Goal: Information Seeking & Learning: Find specific fact

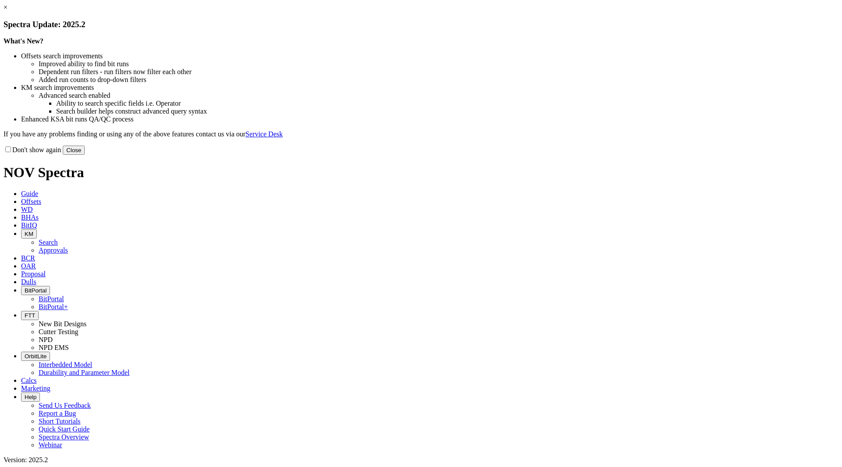
drag, startPoint x: 607, startPoint y: 239, endPoint x: 578, endPoint y: 220, distance: 34.2
click at [85, 155] on button "Close" at bounding box center [74, 150] width 22 height 9
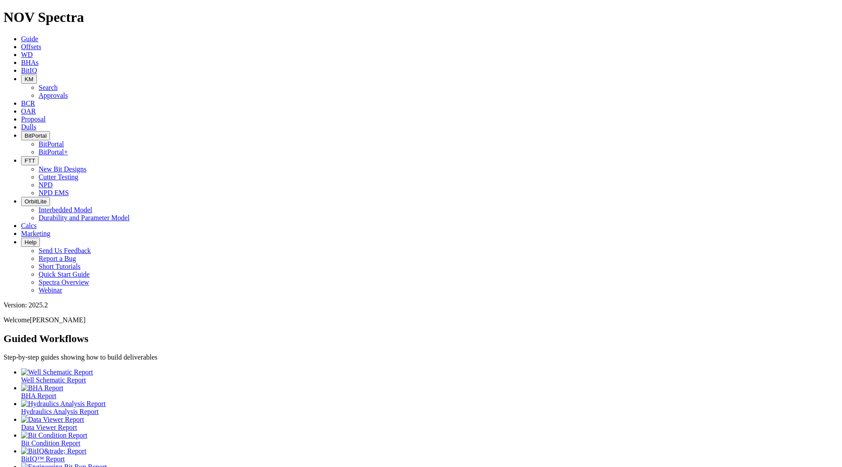
click at [46, 132] on span "BitPortal" at bounding box center [36, 135] width 22 height 7
click at [170, 333] on div "Guided Workflows Step-by-step guides showing how to build deliverables Well Sch…" at bounding box center [421, 459] width 835 height 253
click at [21, 43] on icon at bounding box center [21, 46] width 0 height 7
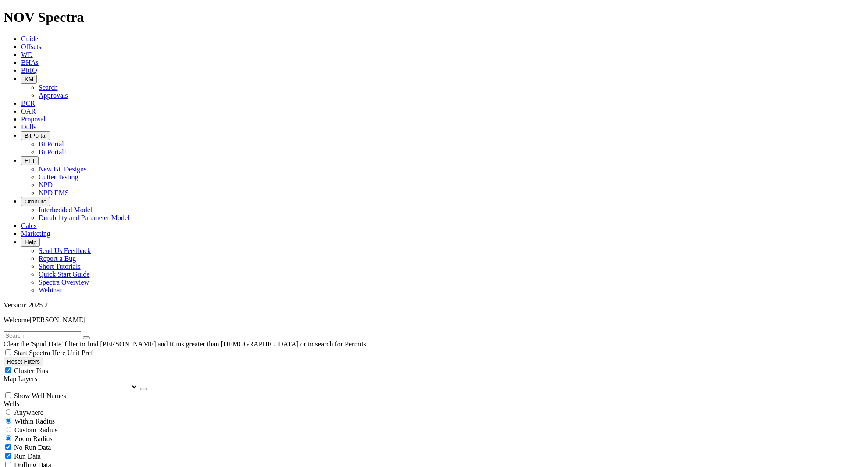
click at [49, 408] on div "Anywhere" at bounding box center [421, 412] width 835 height 9
radio input "true"
radio input "false"
click at [27, 331] on input "text" at bounding box center [43, 335] width 78 height 9
paste input "C342"
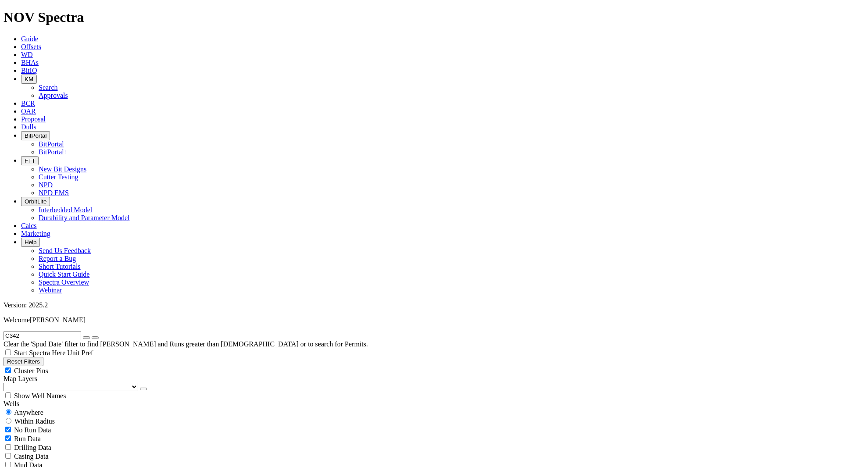
type input "C342"
click at [95, 338] on icon "submit" at bounding box center [95, 338] width 0 height 0
click at [86, 338] on icon "button" at bounding box center [86, 338] width 0 height 0
radio input "false"
radio input "true"
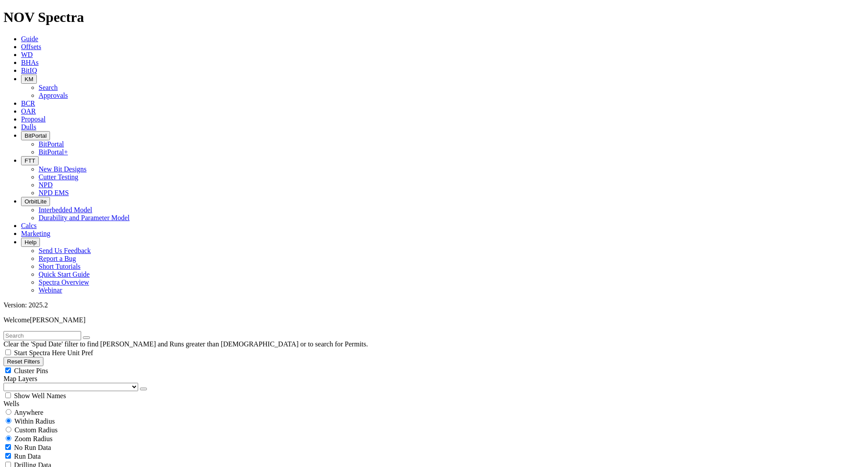
click at [76, 331] on input "text" at bounding box center [43, 335] width 78 height 9
paste input "E1499"
type input "E1499"
click at [95, 338] on icon "submit" at bounding box center [95, 338] width 0 height 0
click at [42, 409] on span "Anywhere" at bounding box center [28, 412] width 29 height 7
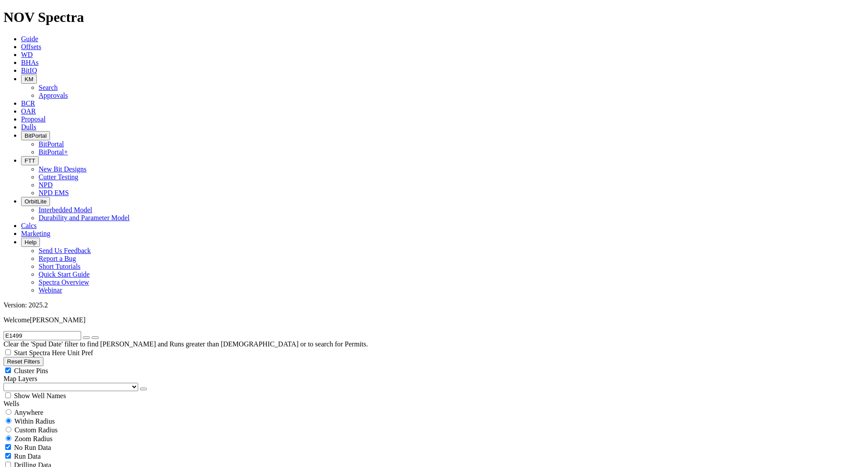
radio input "true"
radio input "false"
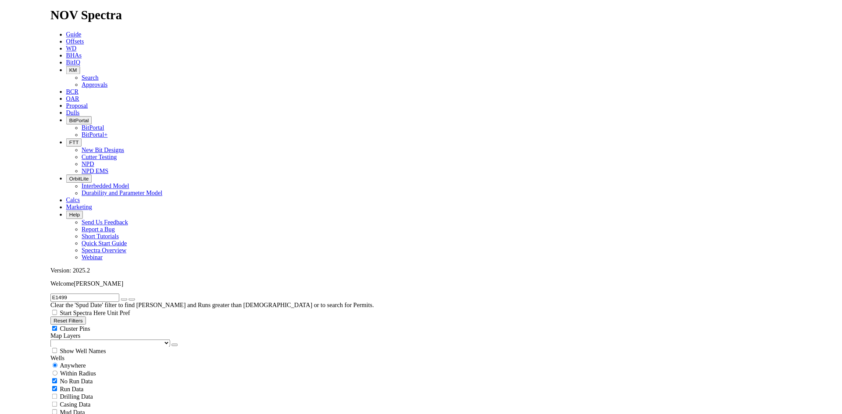
scroll to position [175, 0]
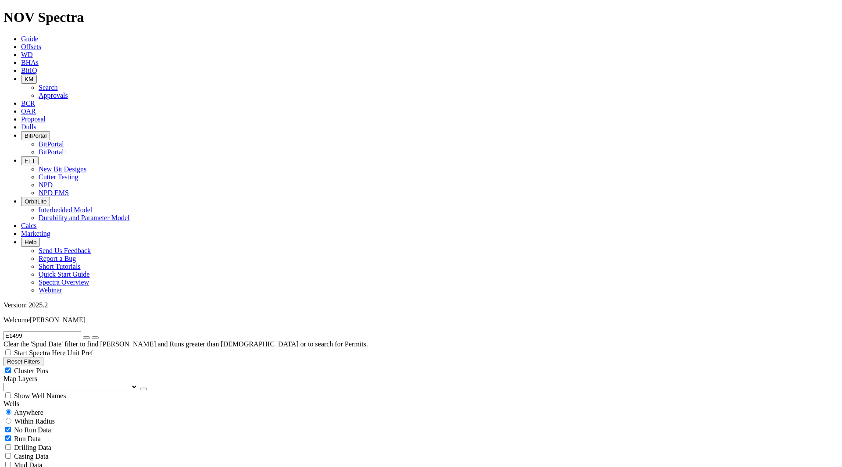
click at [95, 338] on icon "submit" at bounding box center [95, 338] width 0 height 0
drag, startPoint x: 48, startPoint y: 42, endPoint x: 12, endPoint y: 40, distance: 36.0
click at [12, 331] on input "E1499" at bounding box center [43, 335] width 78 height 9
drag, startPoint x: 30, startPoint y: 39, endPoint x: 4, endPoint y: 38, distance: 26.8
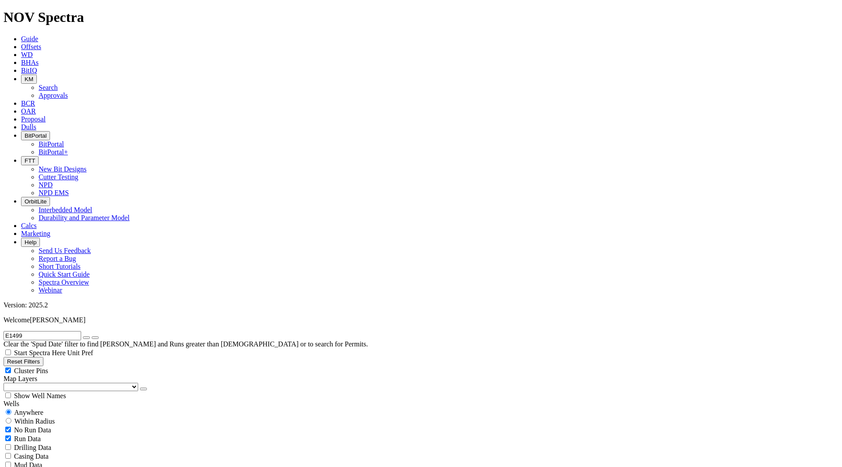
click at [4, 331] on form "E1499" at bounding box center [421, 335] width 835 height 9
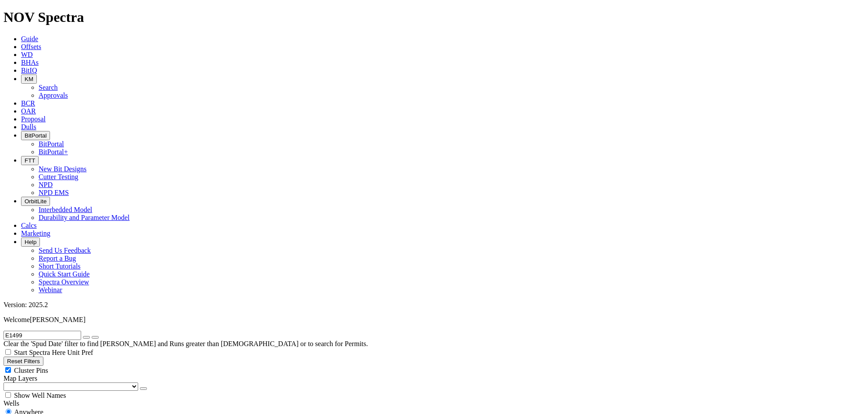
radio input "false"
radio input "true"
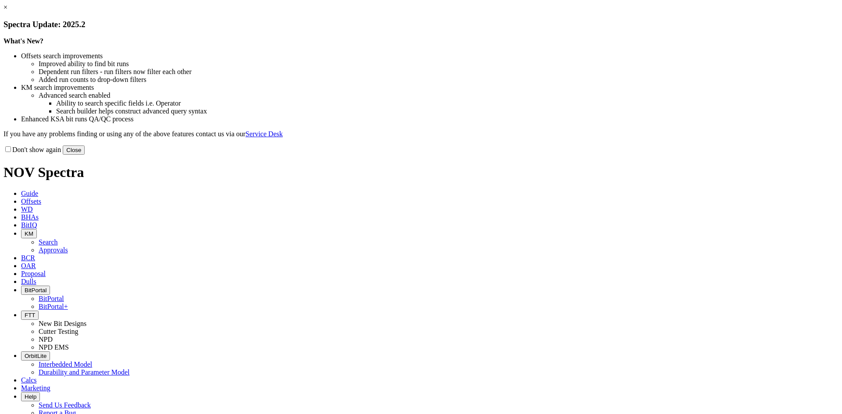
click at [85, 155] on button "Close" at bounding box center [74, 150] width 22 height 9
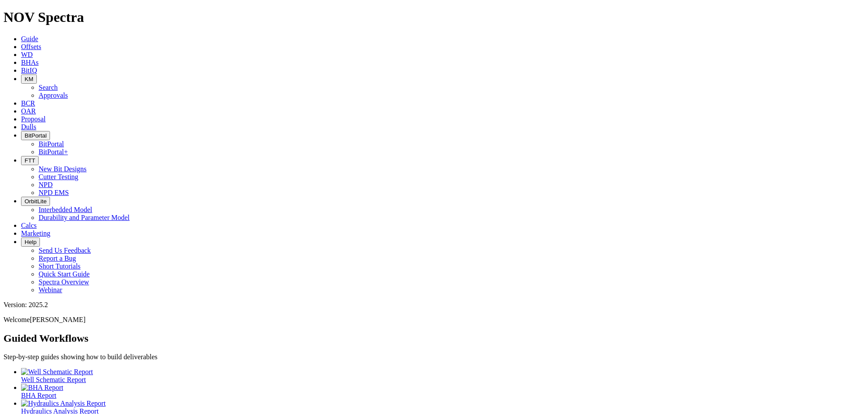
click at [33, 76] on span "KM" at bounding box center [29, 79] width 9 height 7
click at [58, 84] on link "Search" at bounding box center [48, 87] width 19 height 7
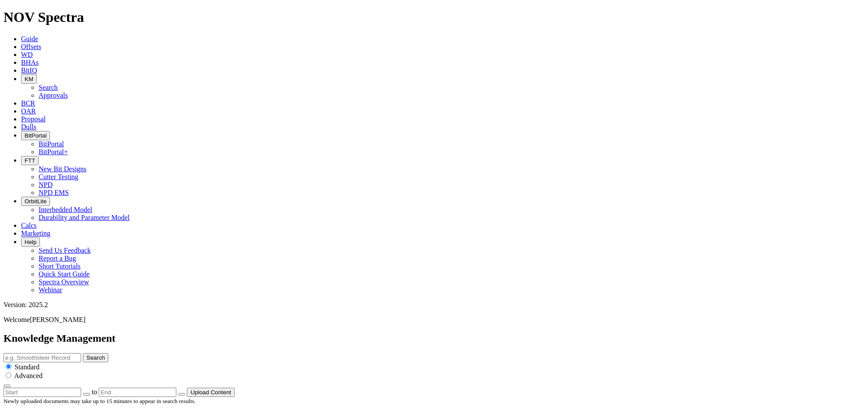
click at [81, 353] on input "text" at bounding box center [43, 357] width 78 height 9
type input "bit portal"
click at [83, 353] on button "Search" at bounding box center [95, 357] width 25 height 9
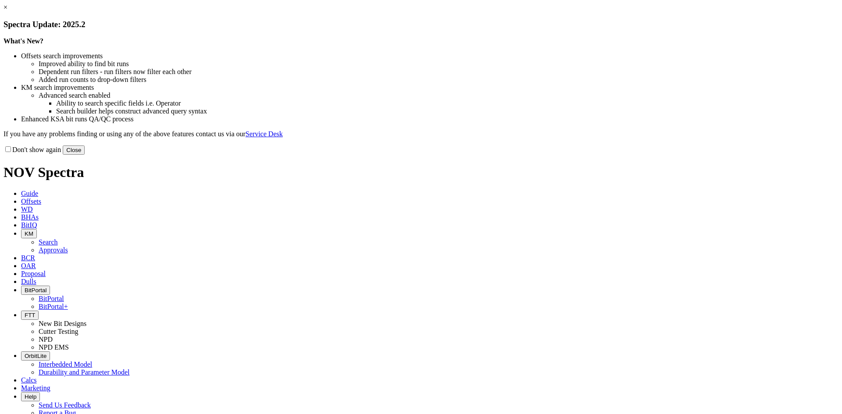
drag, startPoint x: 602, startPoint y: 238, endPoint x: 399, endPoint y: 107, distance: 241.9
click at [85, 155] on button "Close" at bounding box center [74, 150] width 22 height 9
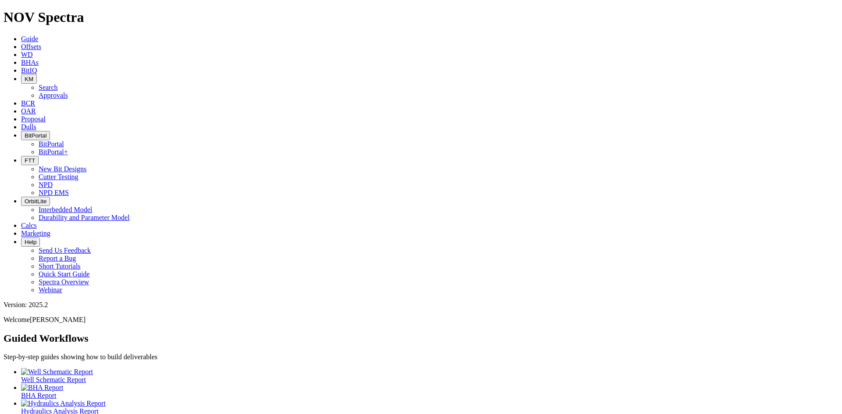
click at [33, 76] on span "KM" at bounding box center [29, 79] width 9 height 7
click at [58, 84] on link "Search" at bounding box center [48, 87] width 19 height 7
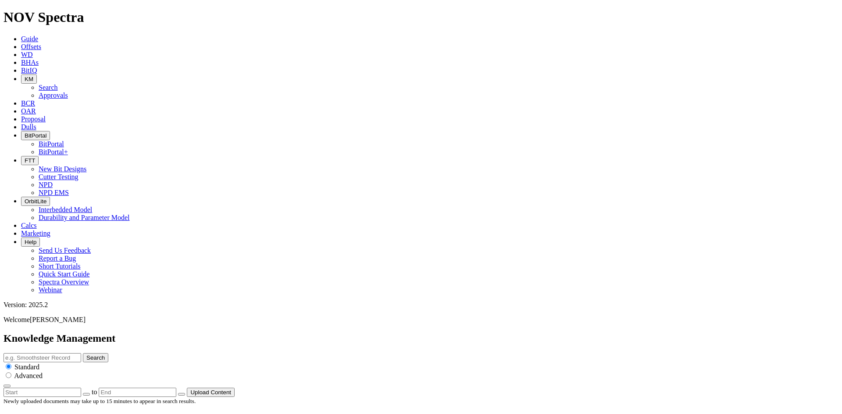
click at [81, 353] on input "text" at bounding box center [43, 357] width 78 height 9
type input "EagleEye"
click at [83, 353] on button "Search" at bounding box center [95, 357] width 25 height 9
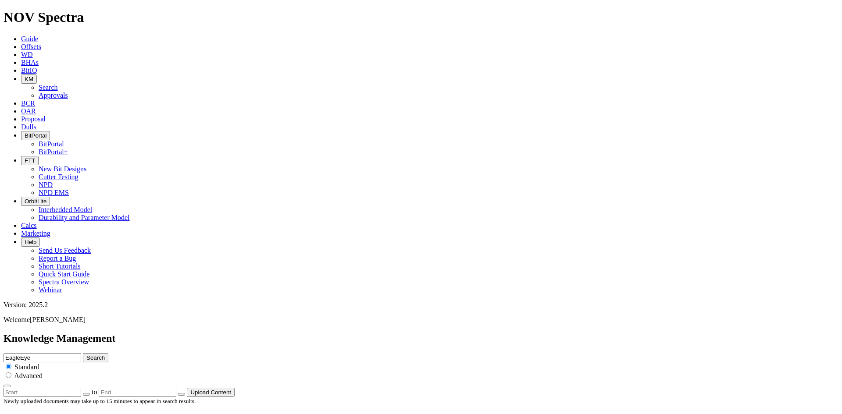
drag, startPoint x: 432, startPoint y: 45, endPoint x: 374, endPoint y: 47, distance: 58.8
click at [374, 333] on div "Knowledge Management EagleEye Search Standard Advanced to Upload Content" at bounding box center [421, 365] width 835 height 64
type input "Pegasus"
click at [83, 353] on button "Search" at bounding box center [95, 357] width 25 height 9
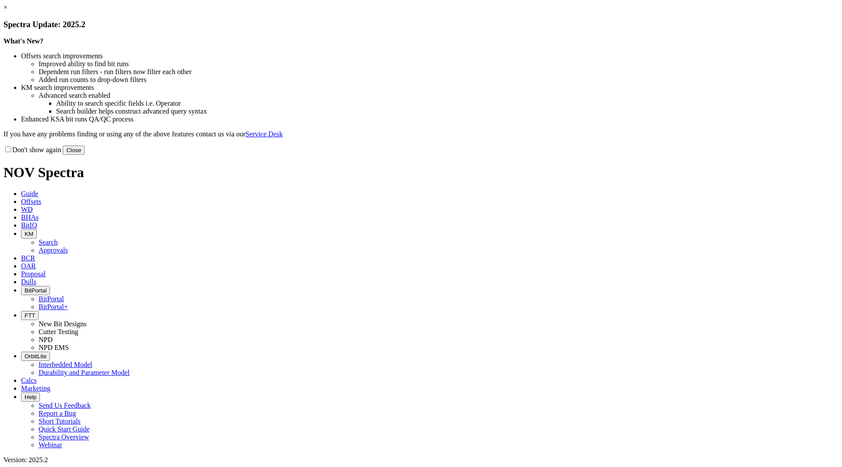
drag, startPoint x: 595, startPoint y: 240, endPoint x: 550, endPoint y: 196, distance: 62.6
click at [85, 155] on button "Close" at bounding box center [74, 150] width 22 height 9
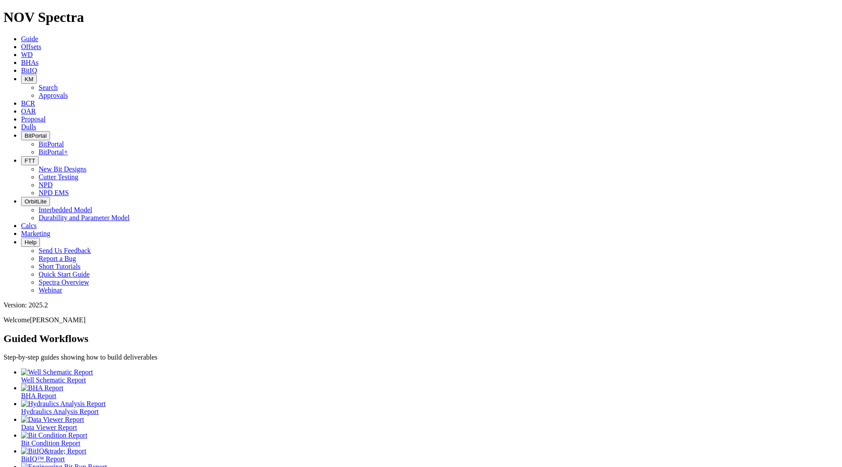
click at [33, 76] on span "KM" at bounding box center [29, 79] width 9 height 7
click at [58, 84] on link "Search" at bounding box center [48, 87] width 19 height 7
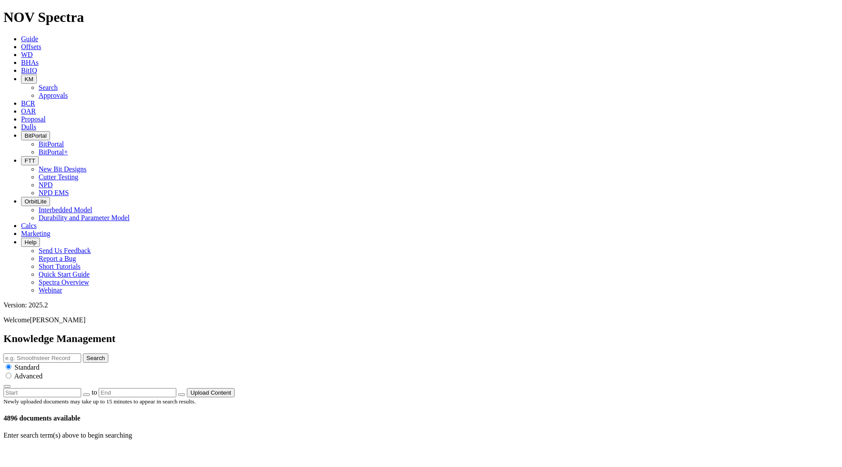
click at [81, 353] on input "text" at bounding box center [43, 357] width 78 height 9
type input "EagleEye"
click at [83, 353] on button "Search" at bounding box center [95, 357] width 25 height 9
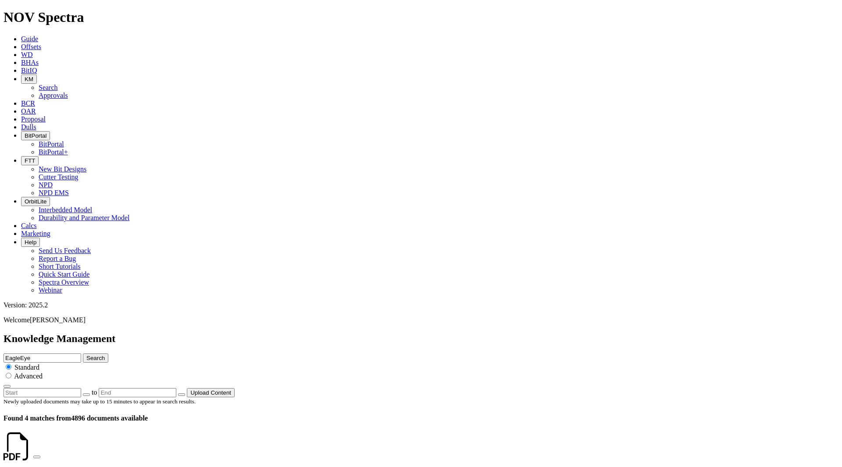
drag, startPoint x: 140, startPoint y: 102, endPoint x: 70, endPoint y: 123, distance: 73.1
click at [33, 51] on link "WD" at bounding box center [27, 54] width 12 height 7
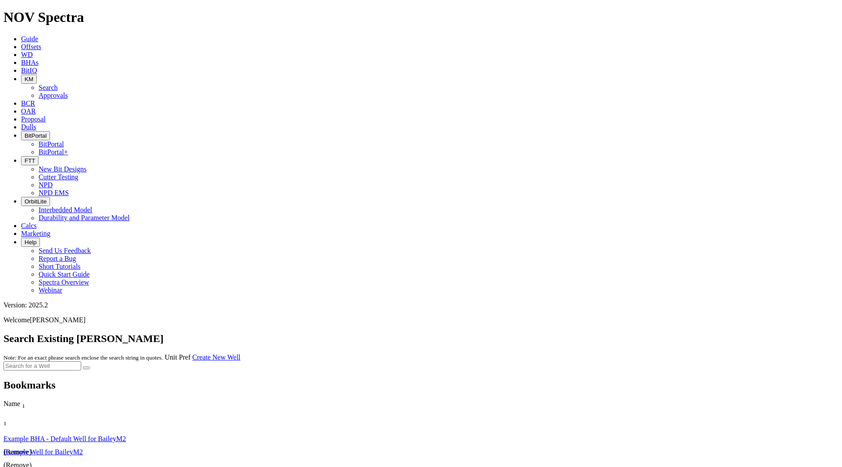
click at [41, 43] on span "Offsets" at bounding box center [31, 46] width 20 height 7
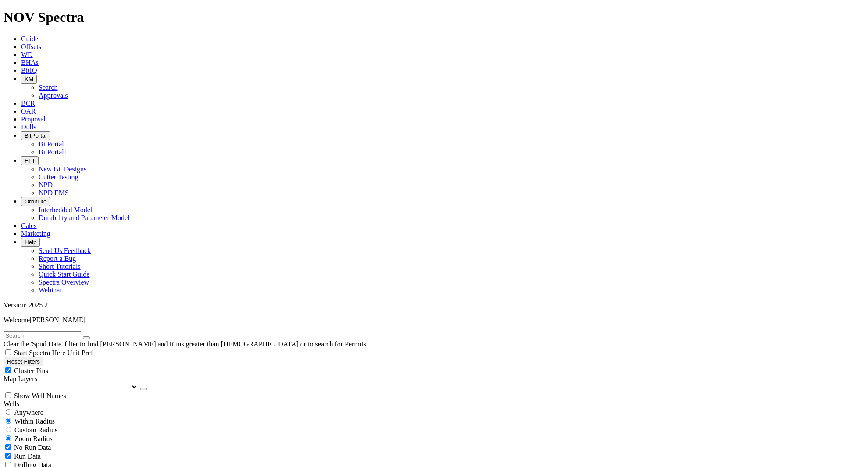
click at [81, 331] on input "text" at bounding box center [43, 335] width 78 height 9
type input "E1491"
click at [92, 336] on button "submit" at bounding box center [95, 337] width 7 height 3
click at [43, 409] on span "Anywhere" at bounding box center [28, 412] width 29 height 7
radio input "true"
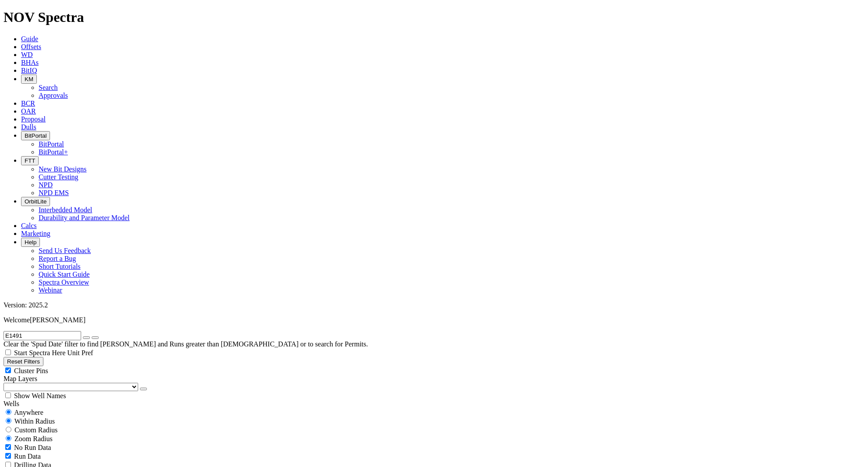
radio input "false"
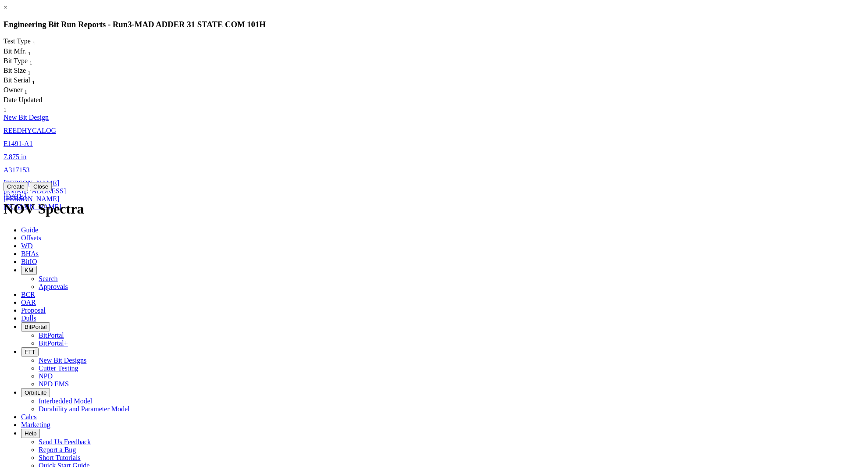
click at [30, 166] on link "A317153" at bounding box center [17, 169] width 26 height 7
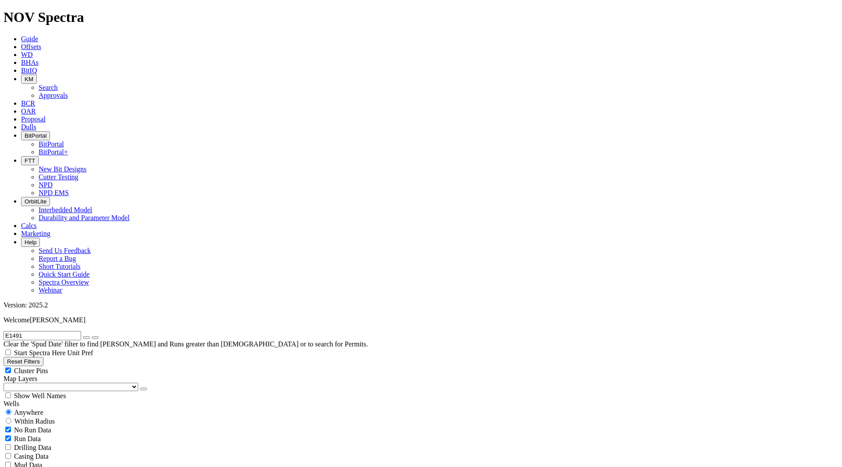
select select "New Bit Design"
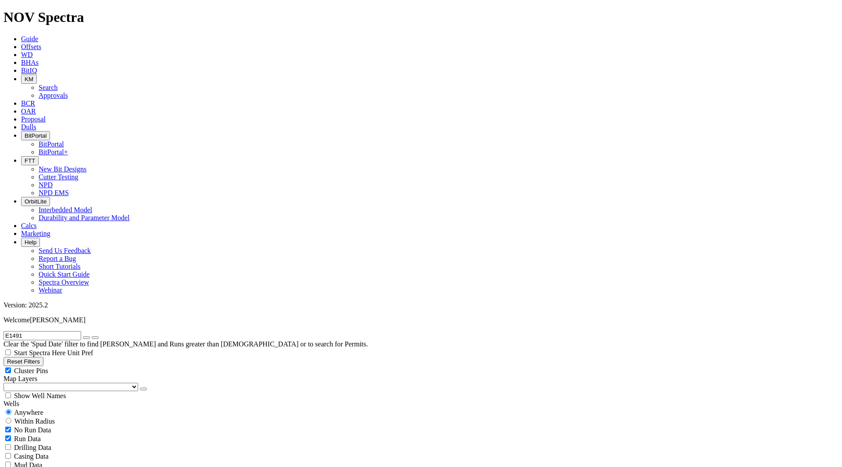
radio input "false"
radio input "true"
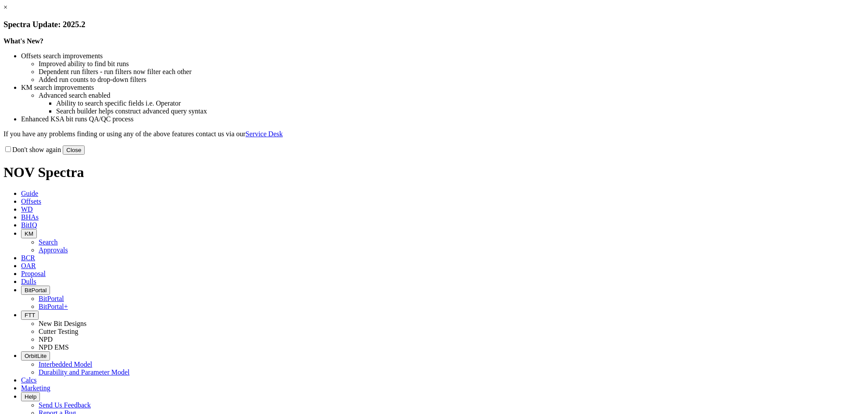
select select "New Bit Design"
click at [85, 155] on button "Close" at bounding box center [74, 150] width 22 height 9
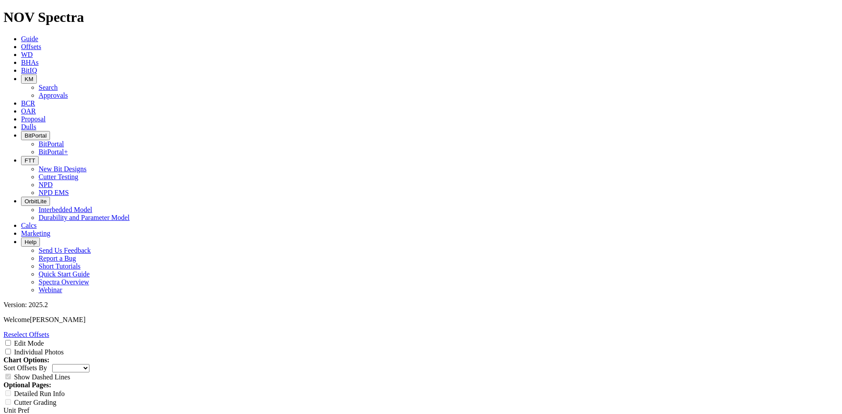
scroll to position [1065, 0]
